Goal: Task Accomplishment & Management: Manage account settings

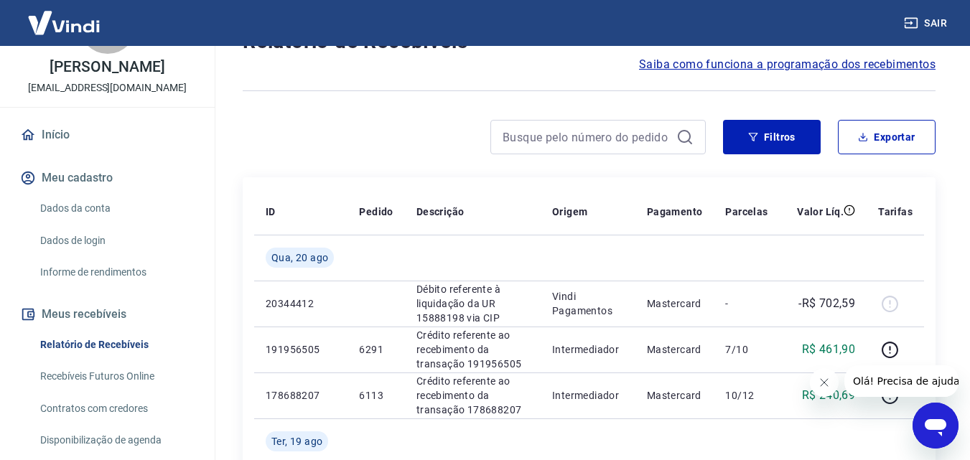
scroll to position [144, 0]
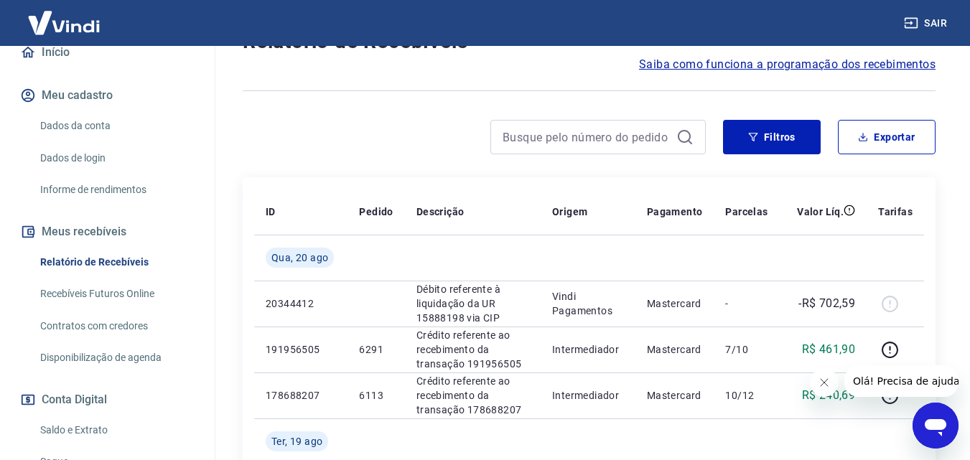
click at [106, 426] on link "Saldo e Extrato" at bounding box center [115, 430] width 163 height 29
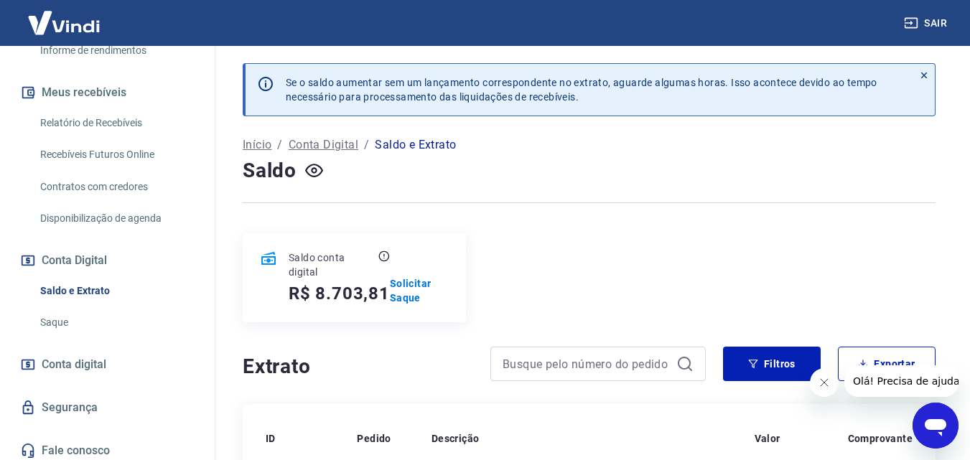
scroll to position [289, 0]
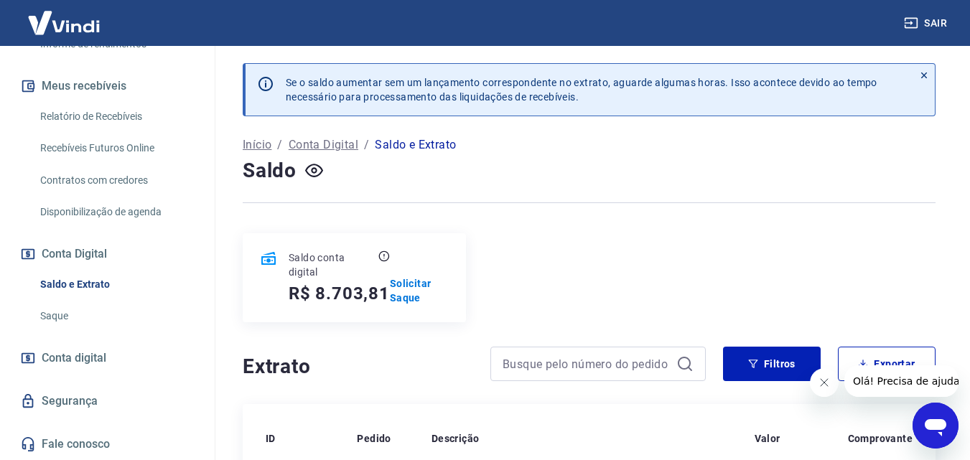
click at [74, 312] on link "Saque" at bounding box center [115, 315] width 163 height 29
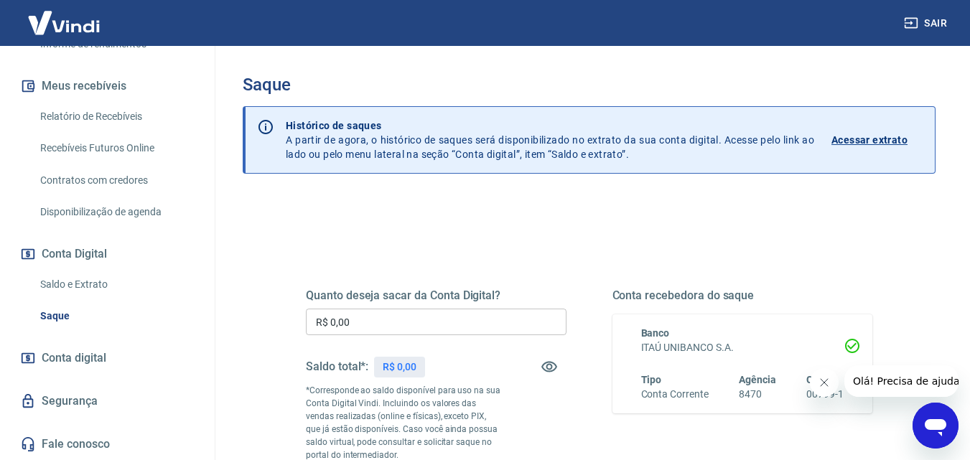
click at [418, 322] on input "R$ 0,00" at bounding box center [436, 322] width 261 height 27
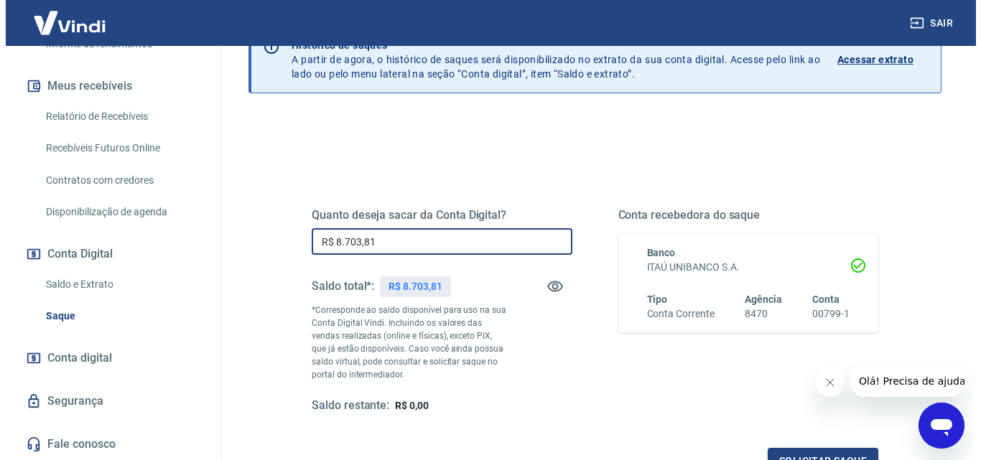
scroll to position [215, 0]
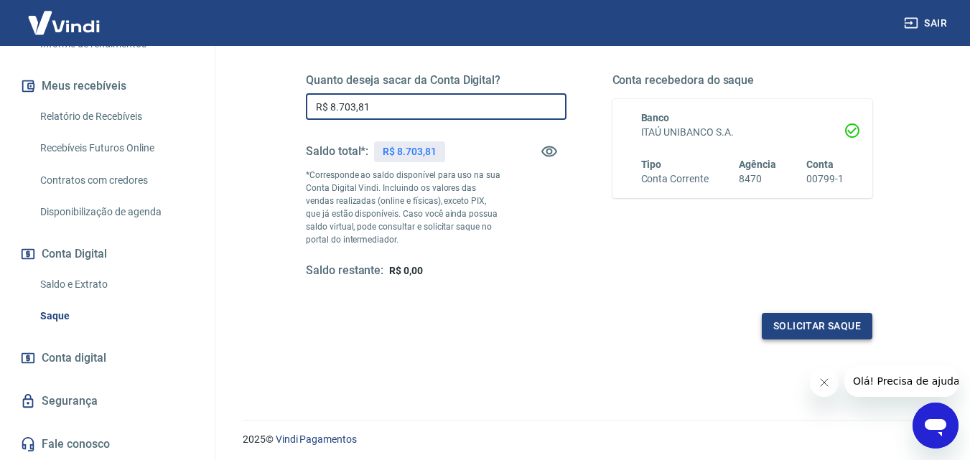
type input "R$ 8.703,81"
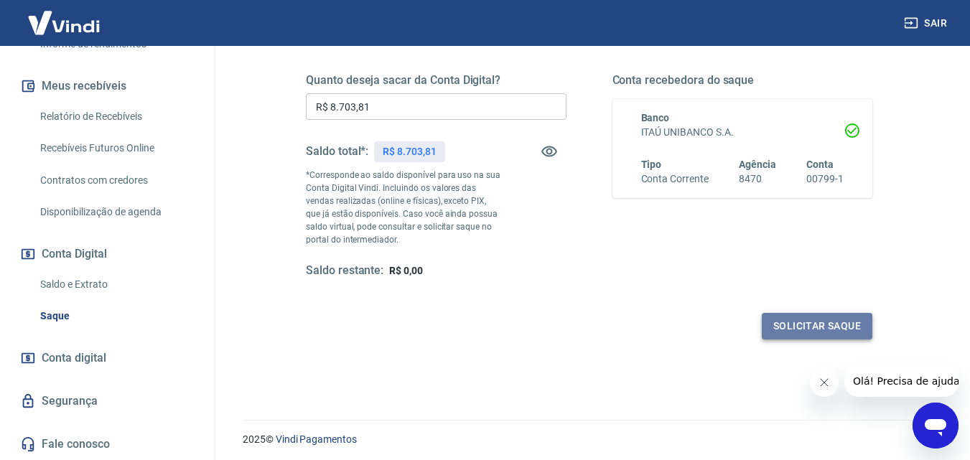
click at [801, 318] on button "Solicitar saque" at bounding box center [817, 326] width 111 height 27
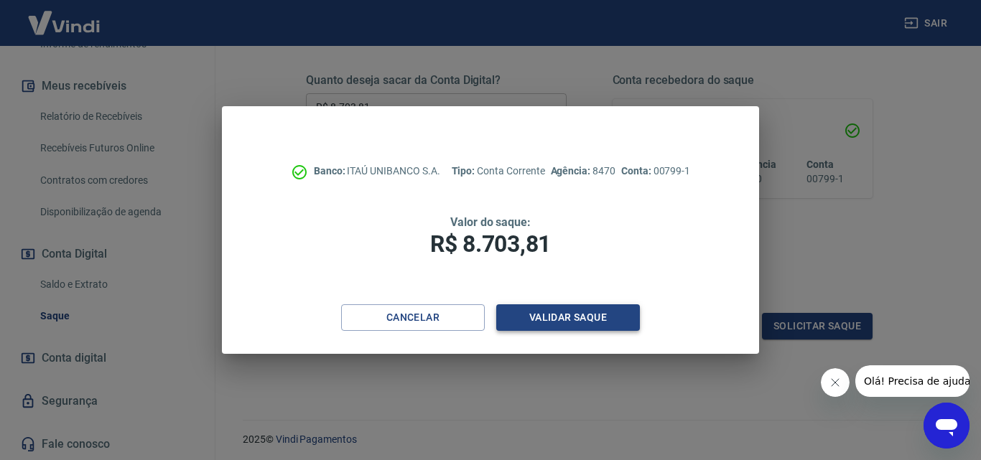
click at [589, 317] on button "Validar saque" at bounding box center [568, 317] width 144 height 27
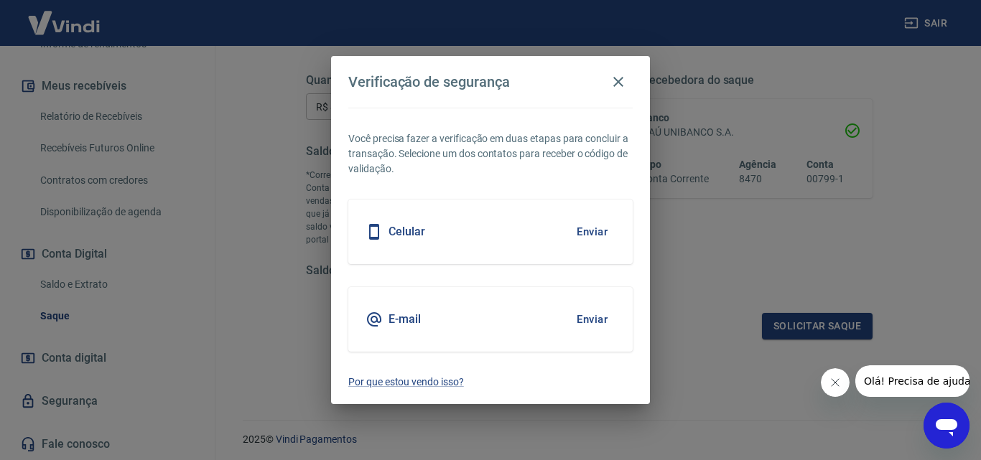
click at [591, 228] on button "Enviar" at bounding box center [592, 232] width 47 height 30
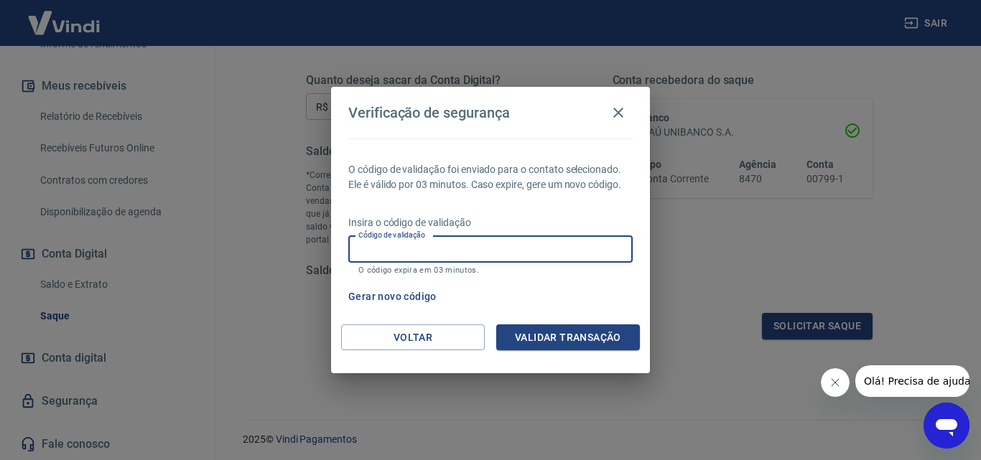
click at [583, 246] on input "Código de validação" at bounding box center [490, 249] width 284 height 27
type input "531788"
click at [586, 330] on button "Validar transação" at bounding box center [568, 337] width 144 height 27
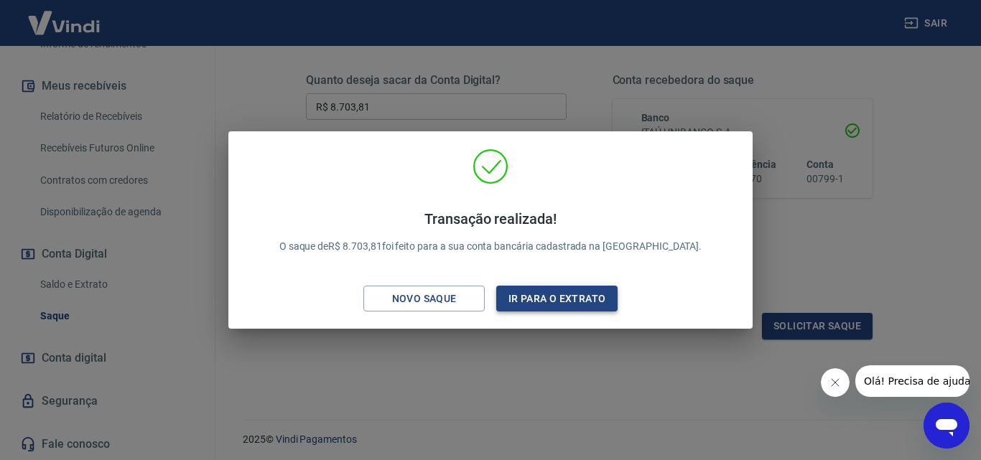
click at [561, 296] on button "Ir para o extrato" at bounding box center [556, 299] width 121 height 27
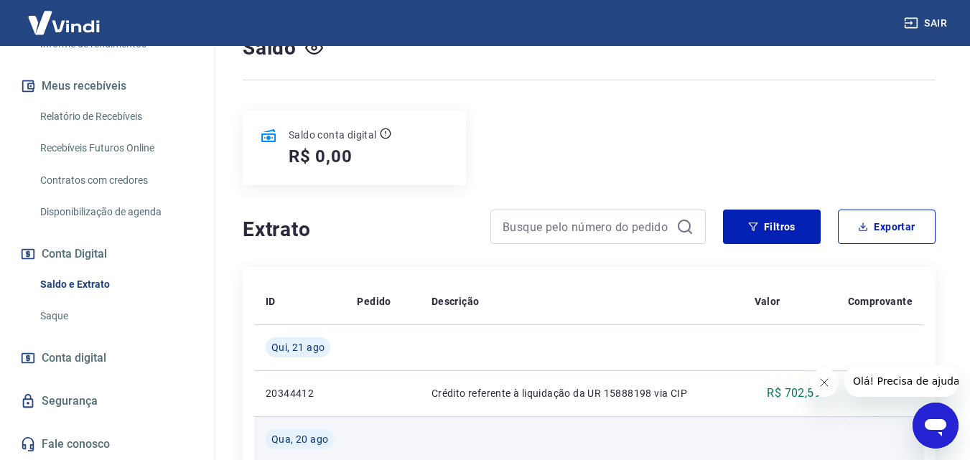
scroll to position [287, 0]
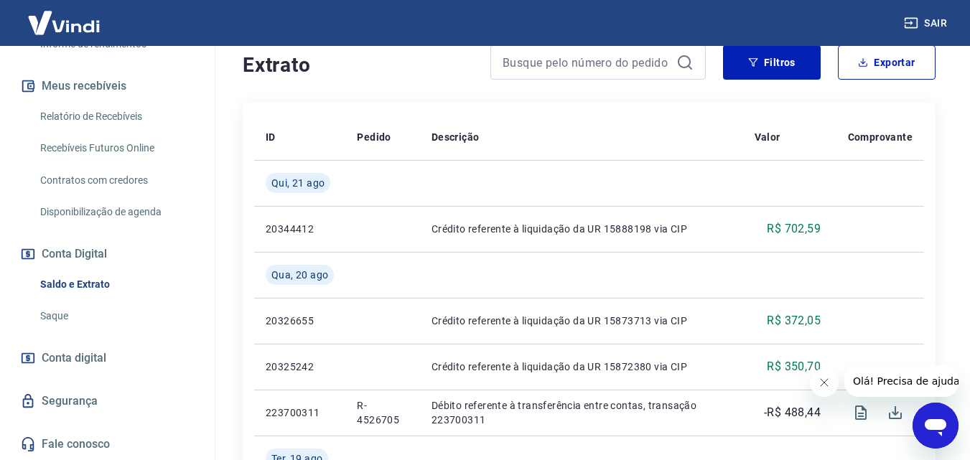
click at [114, 115] on link "Relatório de Recebíveis" at bounding box center [115, 116] width 163 height 29
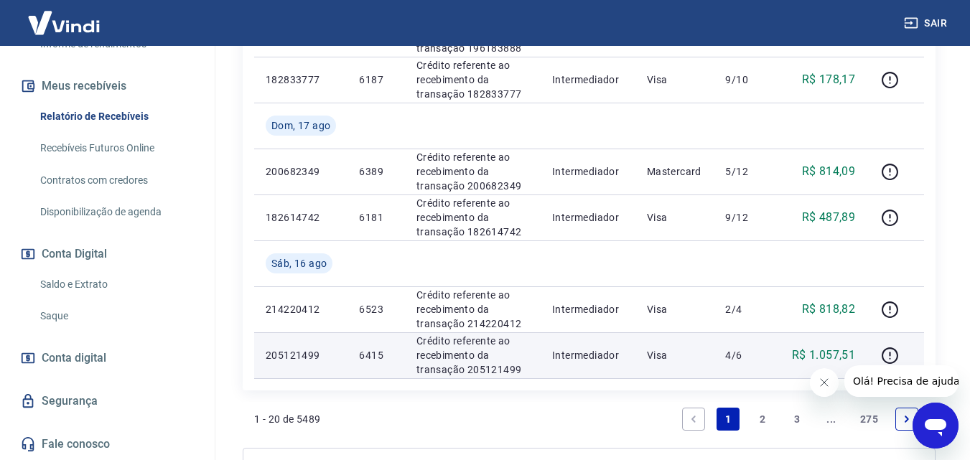
scroll to position [1220, 0]
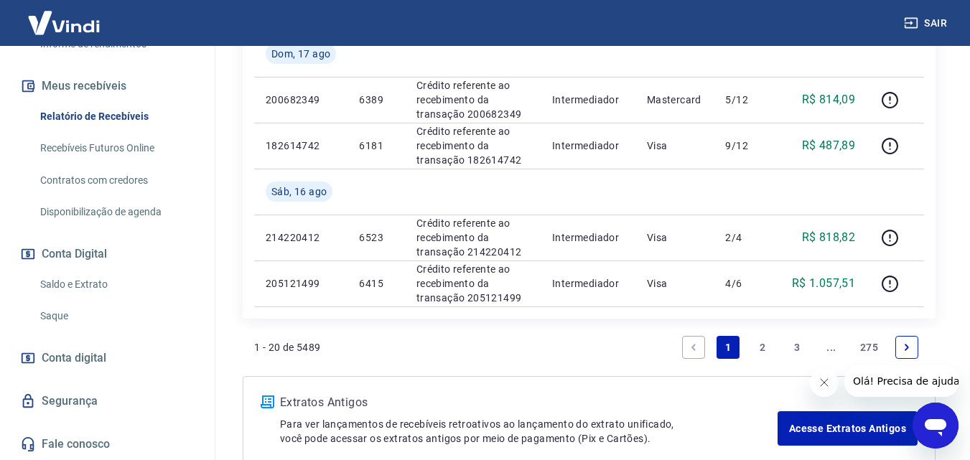
click at [769, 342] on link "2" at bounding box center [762, 347] width 23 height 23
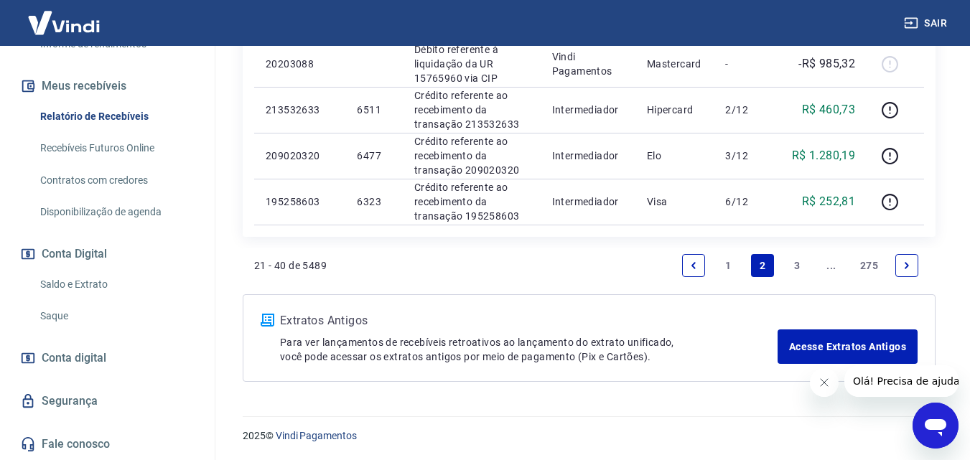
scroll to position [1303, 0]
click at [729, 264] on link "1" at bounding box center [727, 264] width 23 height 23
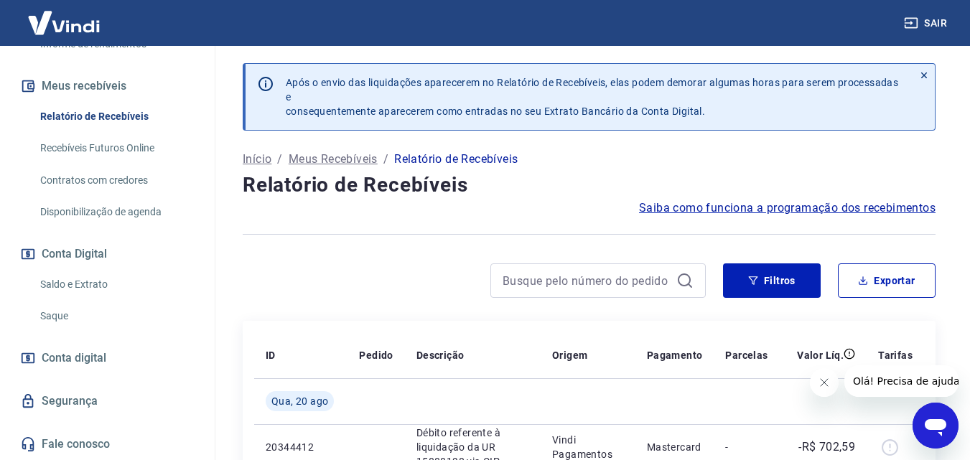
click at [139, 117] on link "Relatório de Recebíveis" at bounding box center [115, 116] width 163 height 29
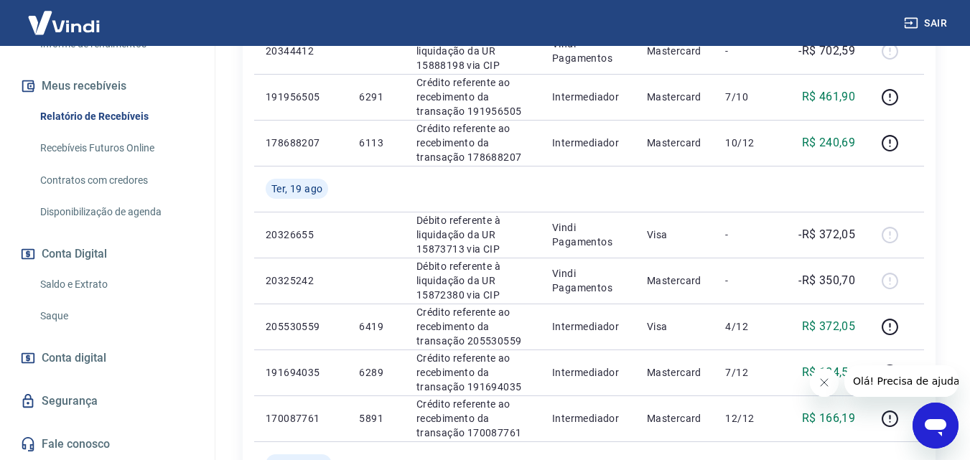
scroll to position [431, 0]
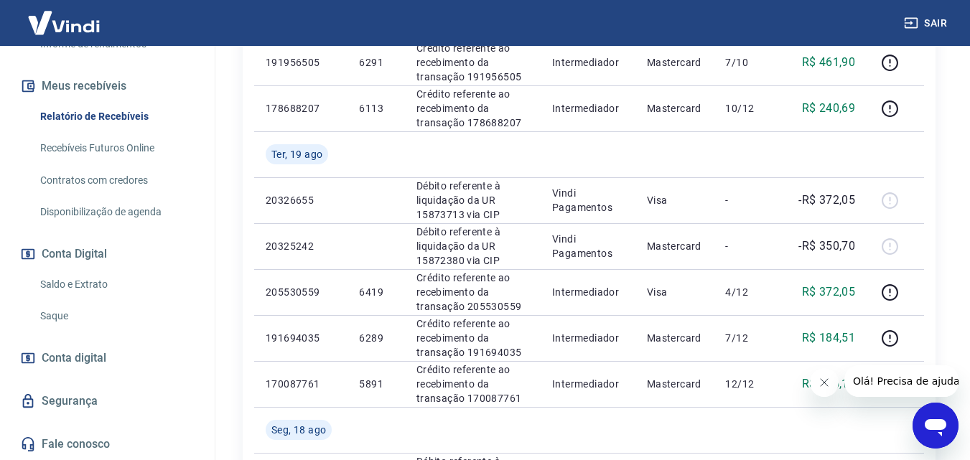
drag, startPoint x: 106, startPoint y: 296, endPoint x: 128, endPoint y: 286, distance: 25.1
click at [106, 294] on link "Saldo e Extrato" at bounding box center [115, 284] width 163 height 29
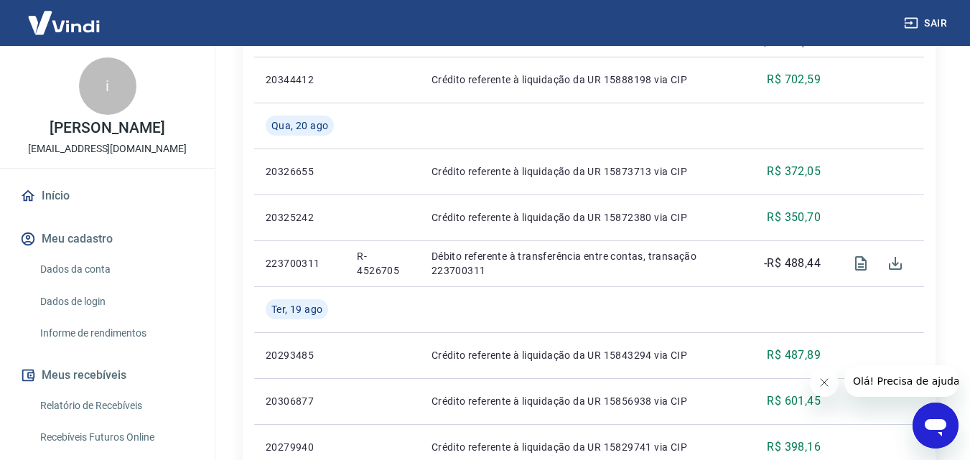
scroll to position [345, 0]
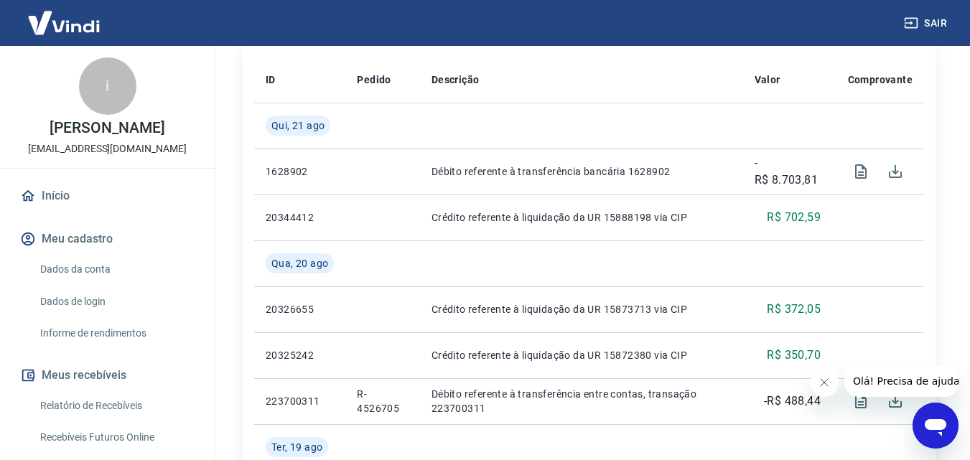
click at [70, 194] on link "Início" at bounding box center [107, 196] width 180 height 32
